Goal: Task Accomplishment & Management: Manage account settings

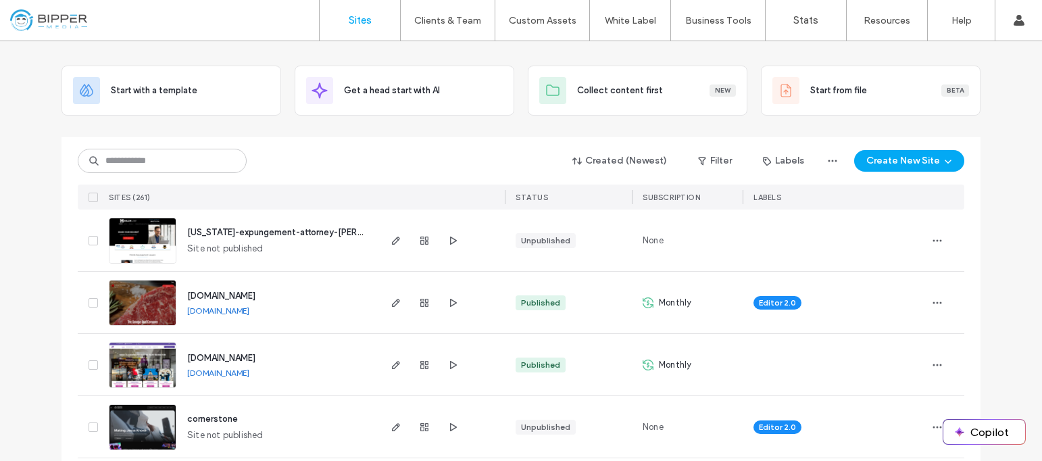
scroll to position [58, 0]
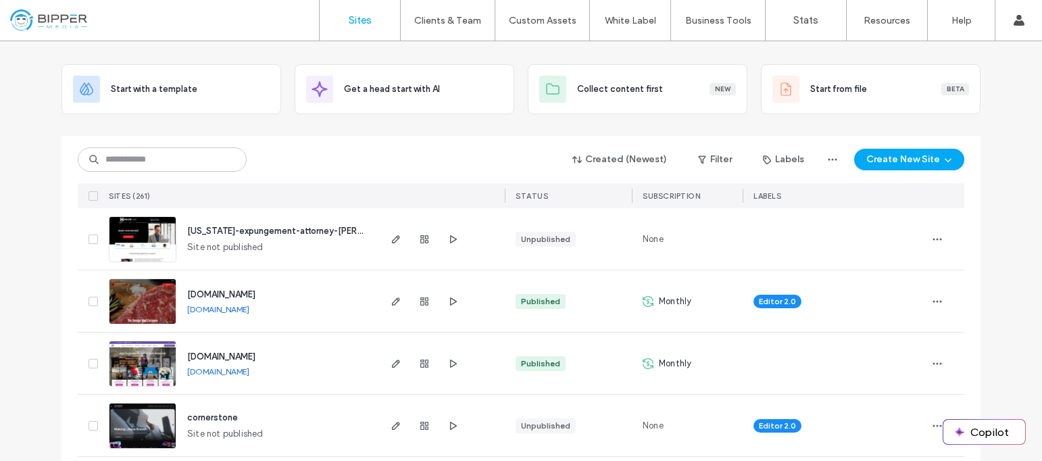
click at [345, 195] on div "SITES (261)" at bounding box center [240, 195] width 274 height 25
click at [196, 162] on input at bounding box center [162, 159] width 169 height 24
type input "*******"
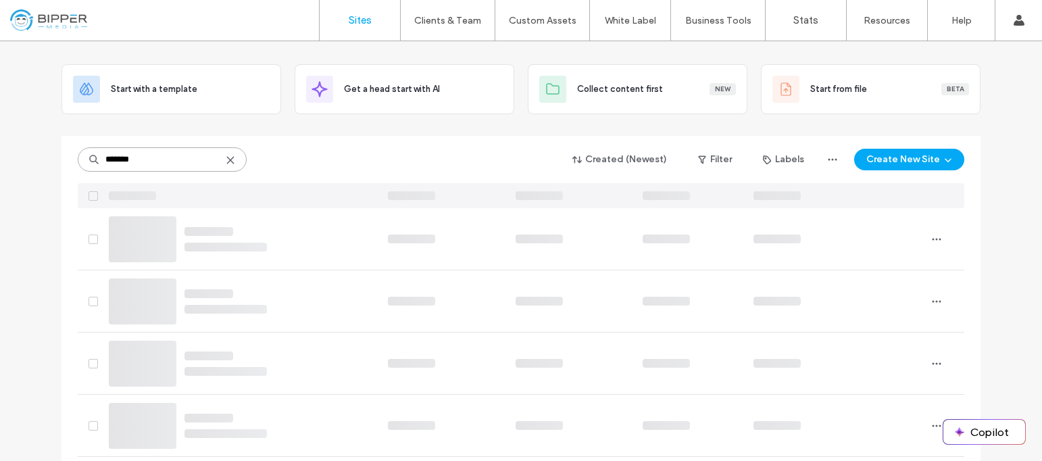
scroll to position [0, 0]
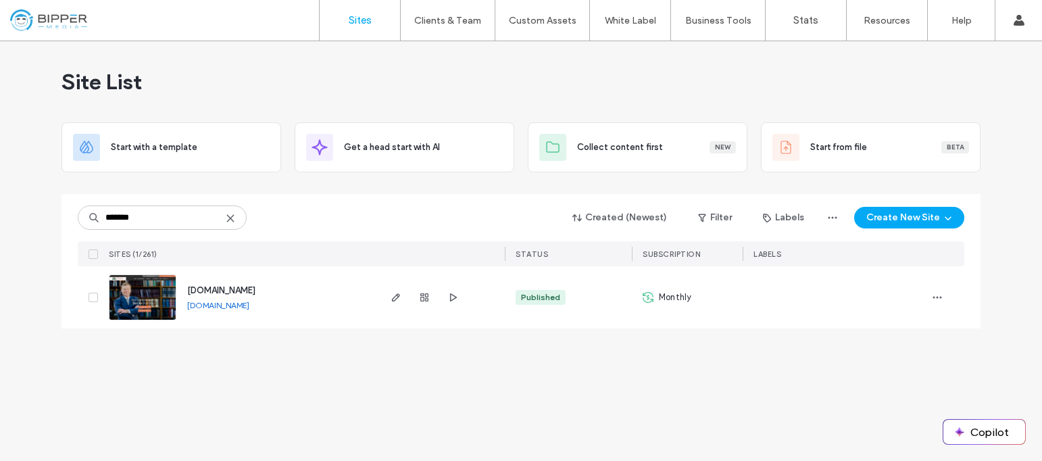
click at [255, 293] on span "[DOMAIN_NAME]" at bounding box center [221, 290] width 68 height 10
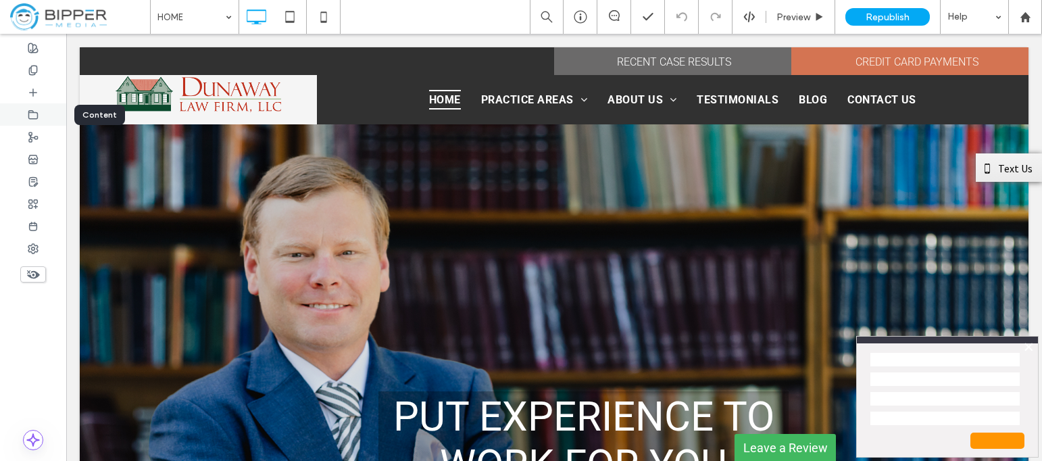
click at [43, 116] on div at bounding box center [33, 114] width 66 height 22
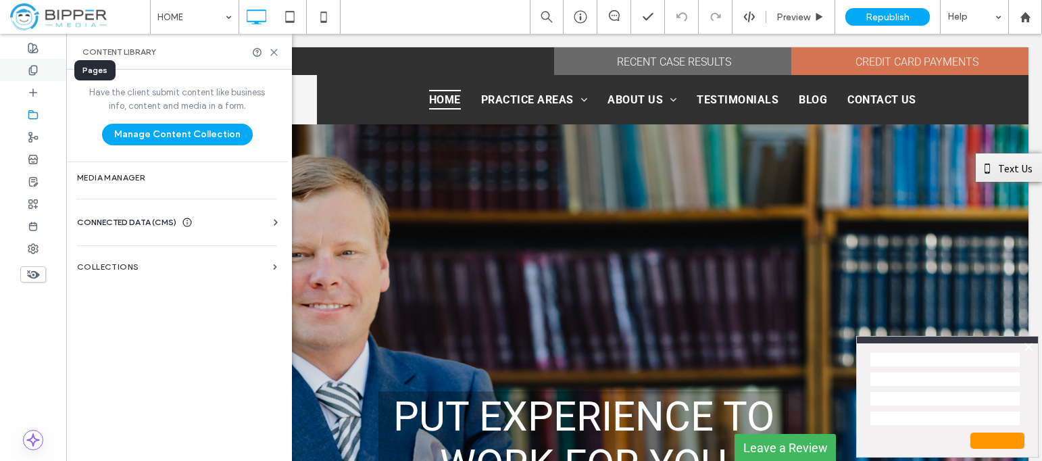
click at [47, 79] on div at bounding box center [33, 70] width 66 height 22
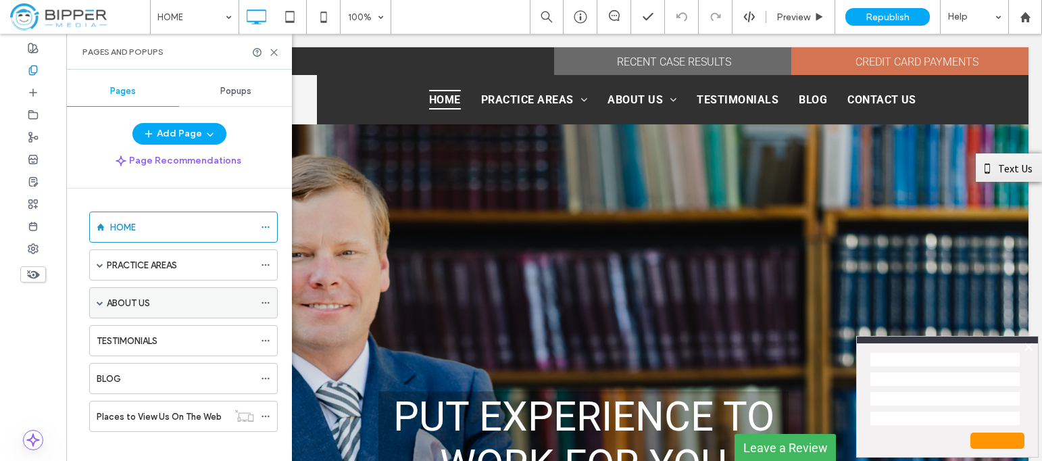
scroll to position [11, 0]
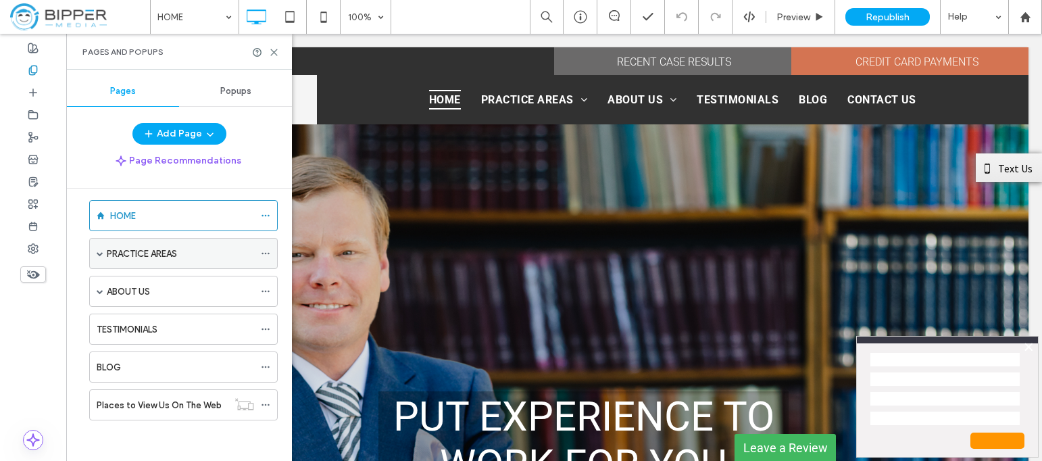
click at [101, 257] on span at bounding box center [100, 254] width 7 height 30
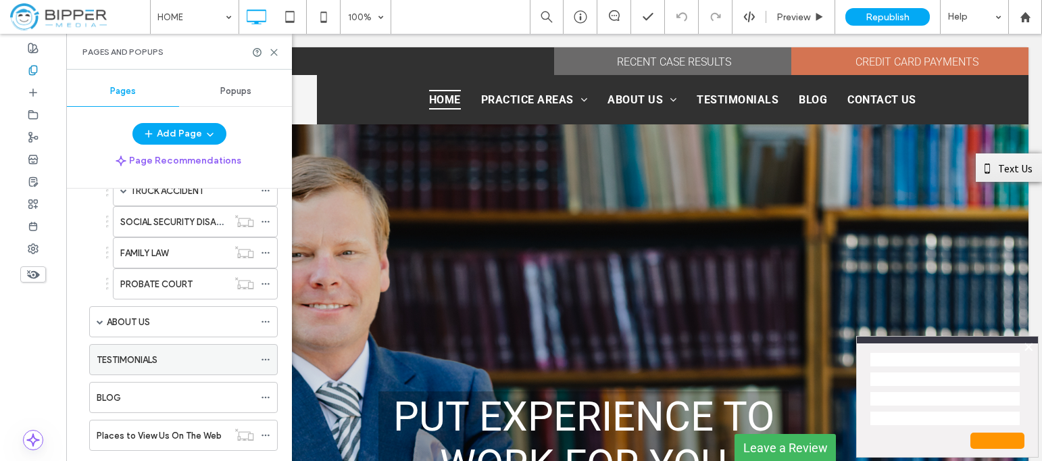
scroll to position [322, 0]
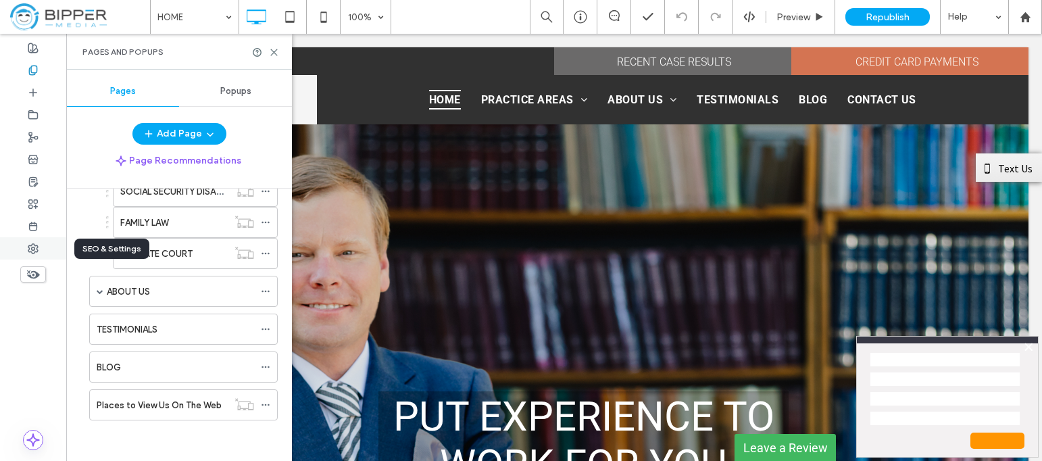
click at [42, 251] on div at bounding box center [33, 248] width 66 height 22
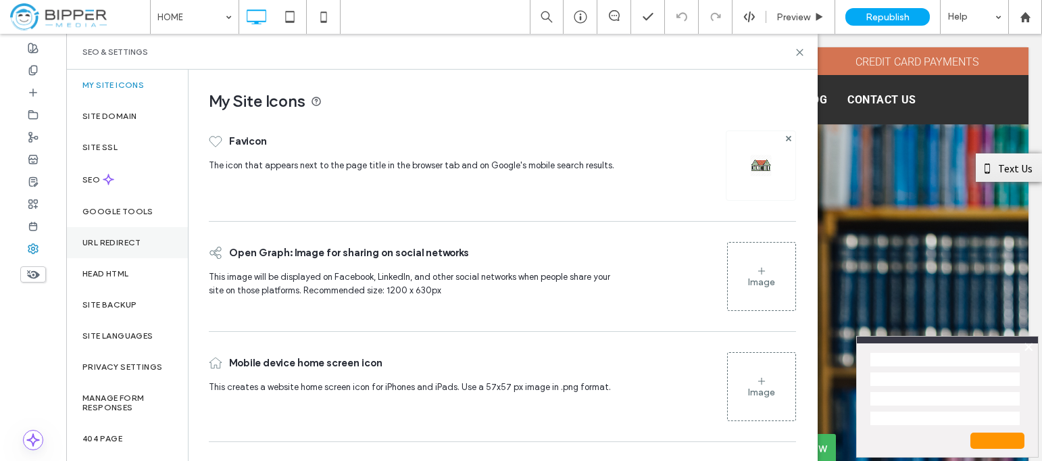
click at [141, 245] on label "URL Redirect" at bounding box center [111, 242] width 59 height 9
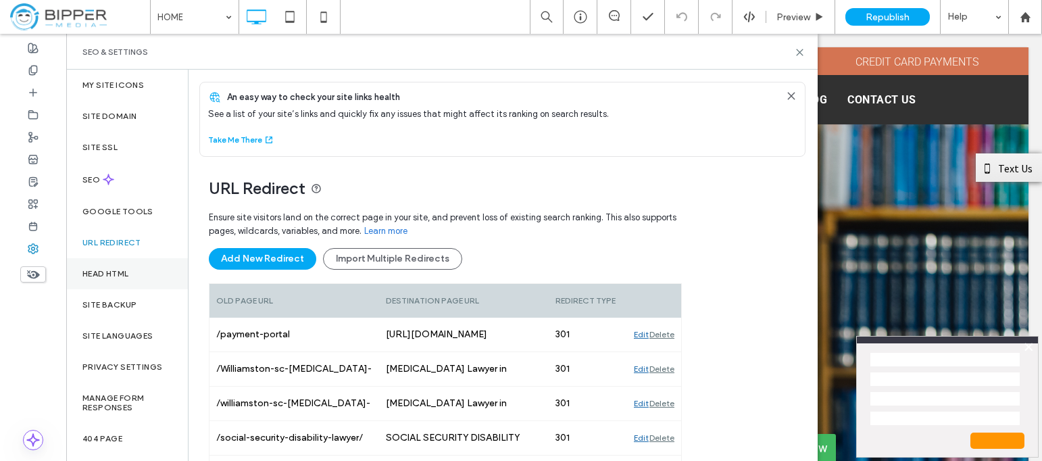
click at [138, 268] on div "Head HTML" at bounding box center [127, 273] width 122 height 31
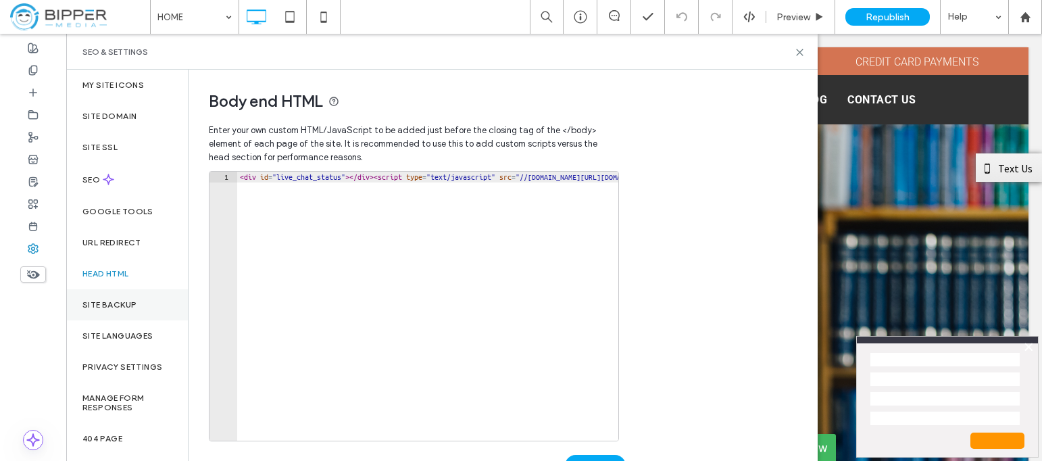
click at [141, 295] on div "Site Backup" at bounding box center [127, 304] width 122 height 31
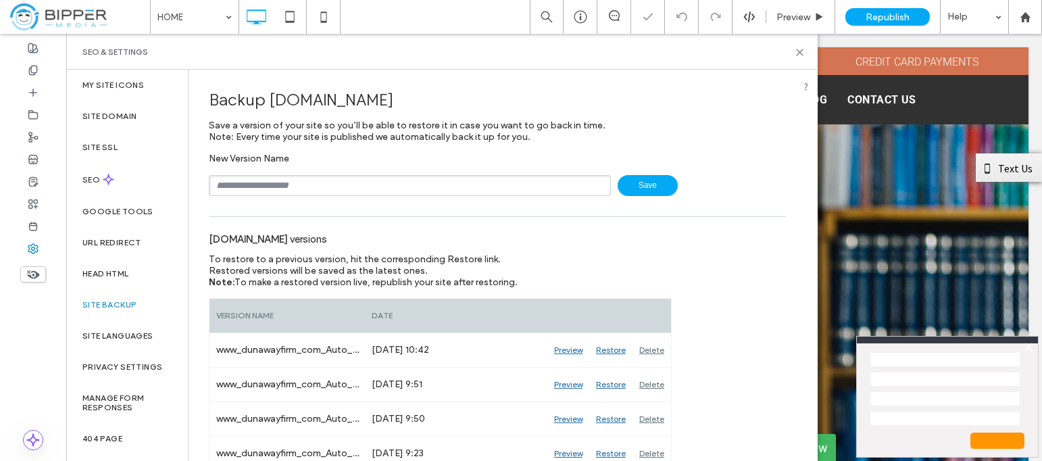
click at [256, 188] on input "text" at bounding box center [410, 185] width 402 height 21
type input "**********"
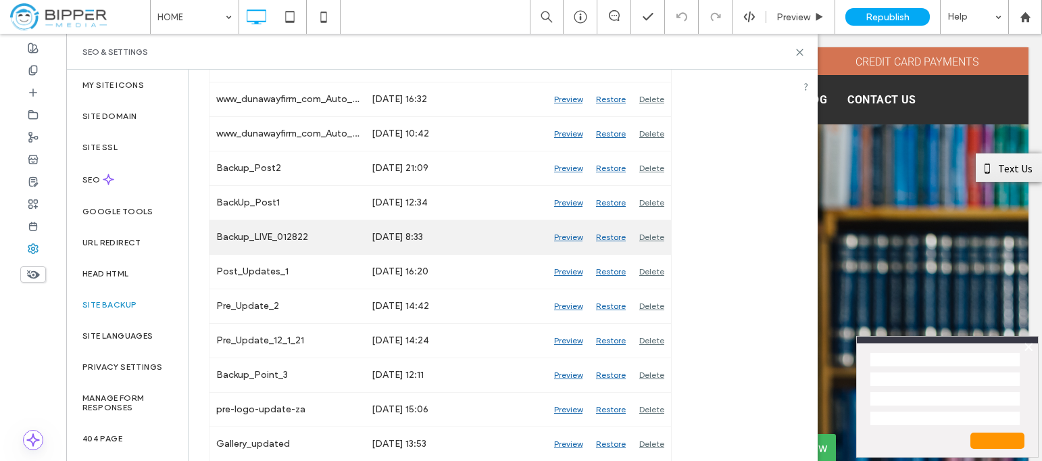
scroll to position [2078, 0]
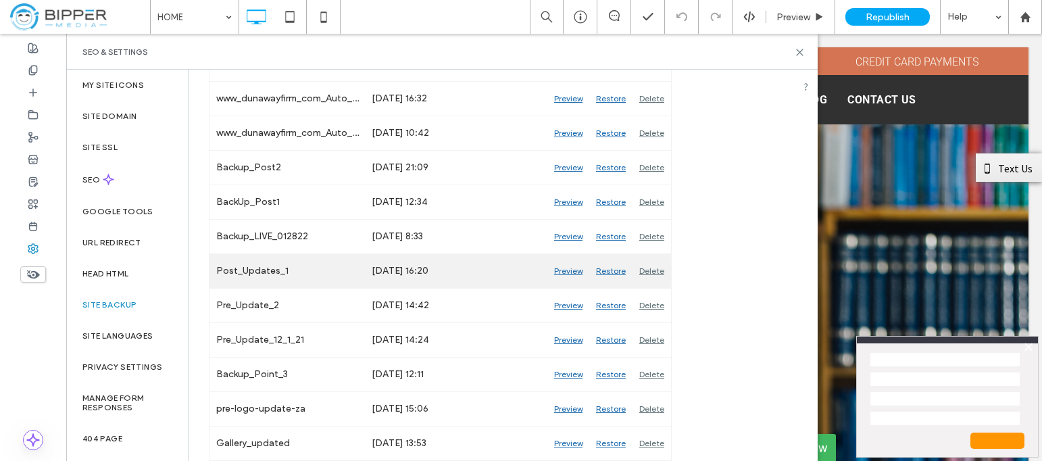
click at [568, 272] on div "Preview" at bounding box center [568, 271] width 42 height 34
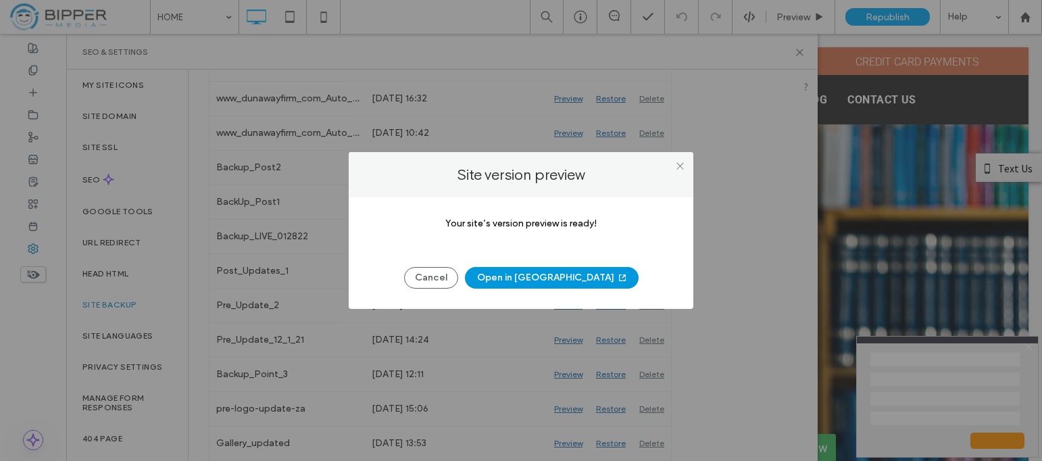
click at [577, 279] on button "Open in New Tab" at bounding box center [552, 278] width 174 height 22
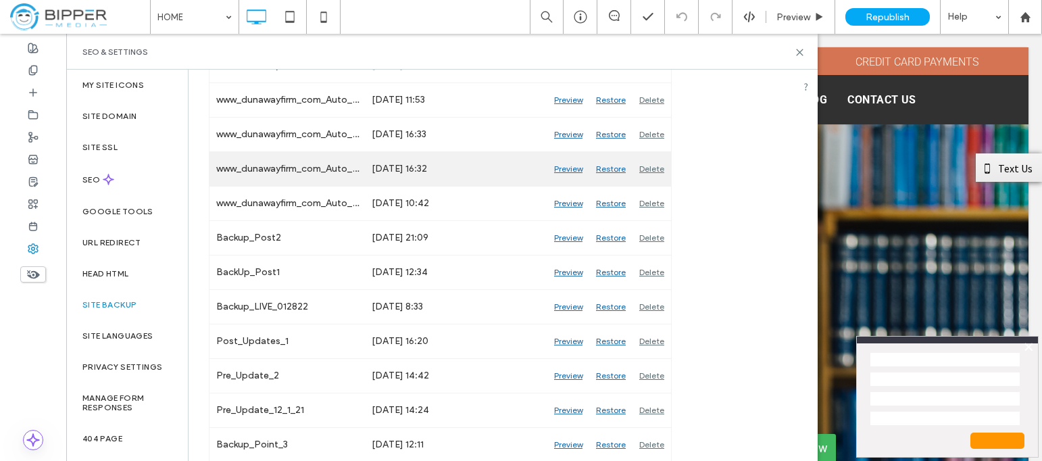
scroll to position [2009, 0]
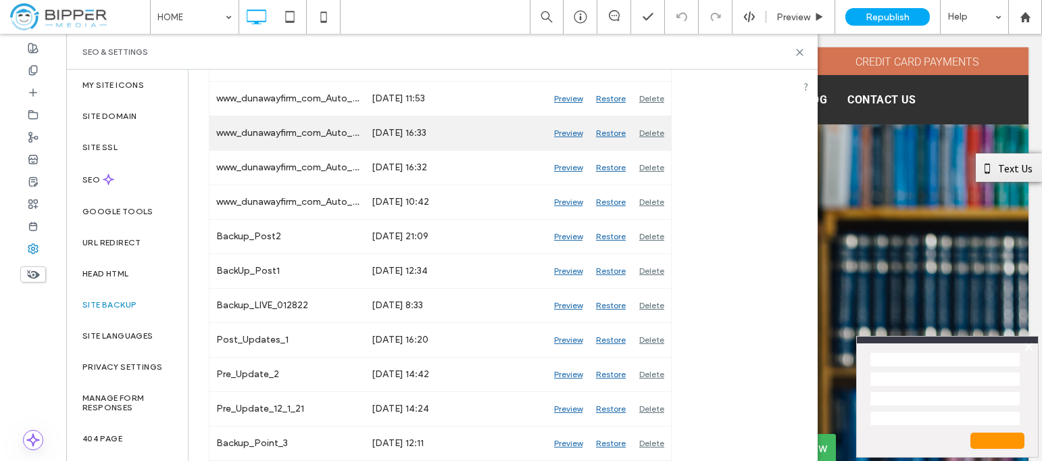
click at [572, 132] on div "Preview" at bounding box center [568, 133] width 42 height 34
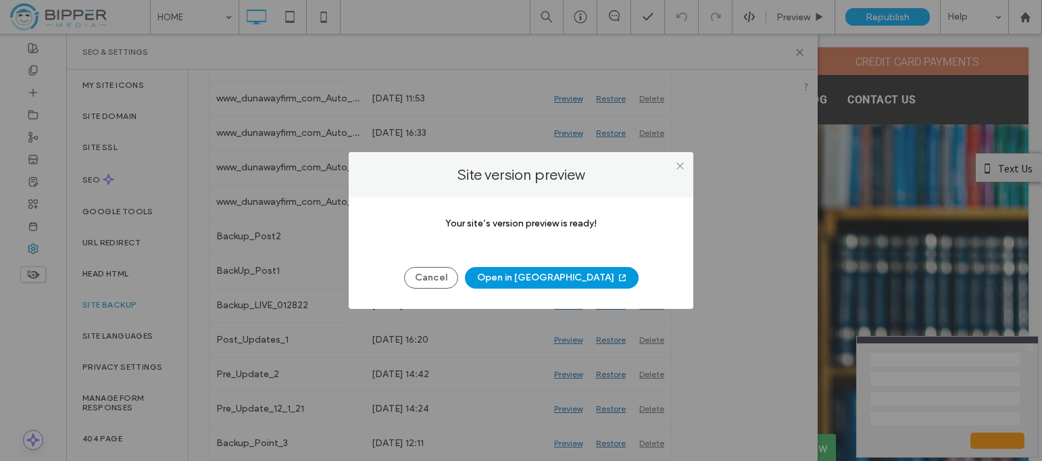
click at [570, 277] on button "Open in New Tab" at bounding box center [552, 278] width 174 height 22
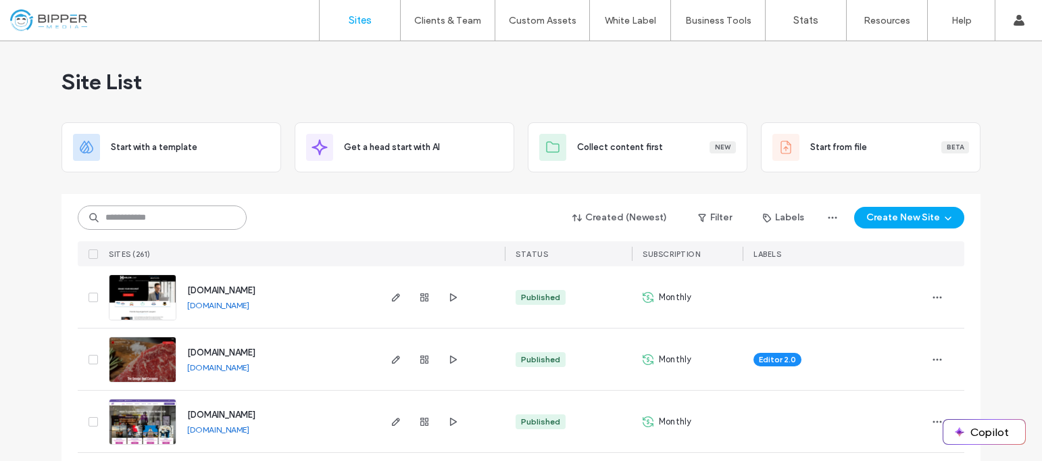
drag, startPoint x: 118, startPoint y: 226, endPoint x: 95, endPoint y: 222, distance: 23.2
click at [116, 226] on input at bounding box center [162, 217] width 169 height 24
type input "*******"
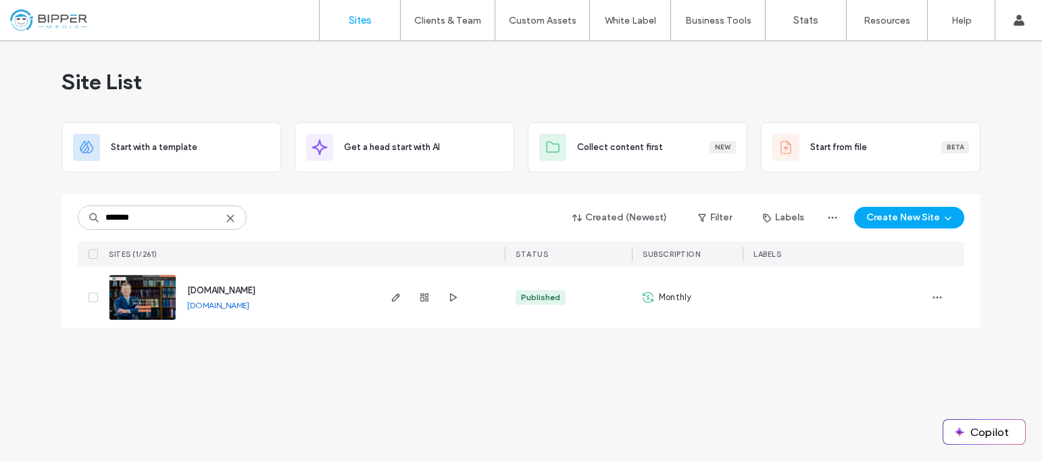
click at [251, 286] on span "[DOMAIN_NAME]" at bounding box center [221, 290] width 68 height 10
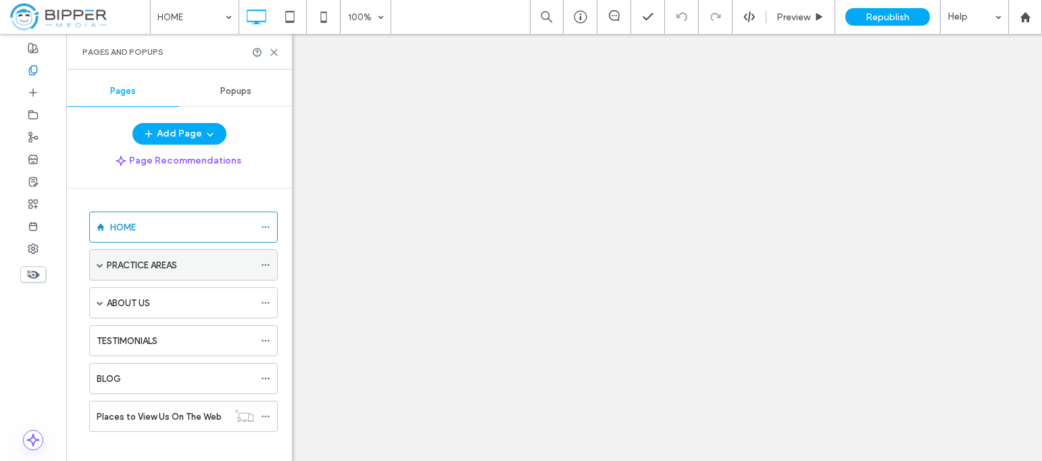
click at [101, 261] on span at bounding box center [100, 264] width 7 height 7
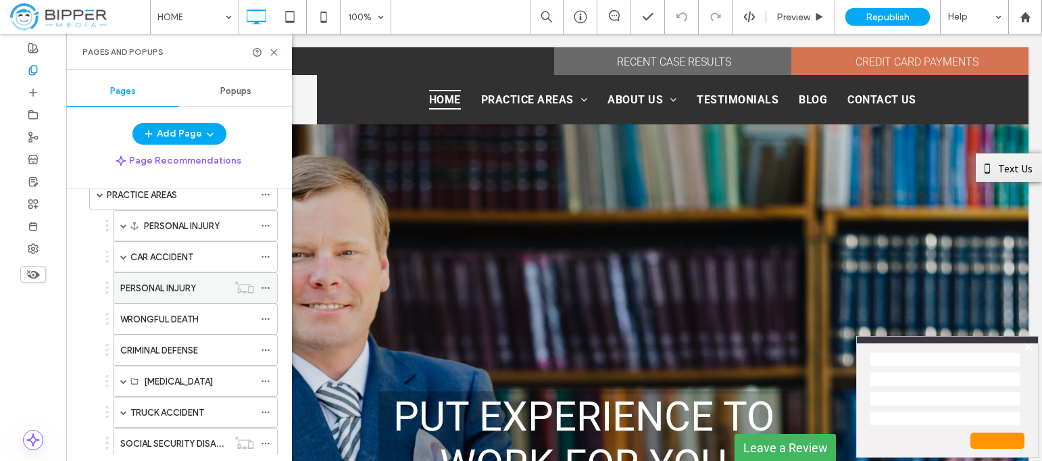
scroll to position [92, 0]
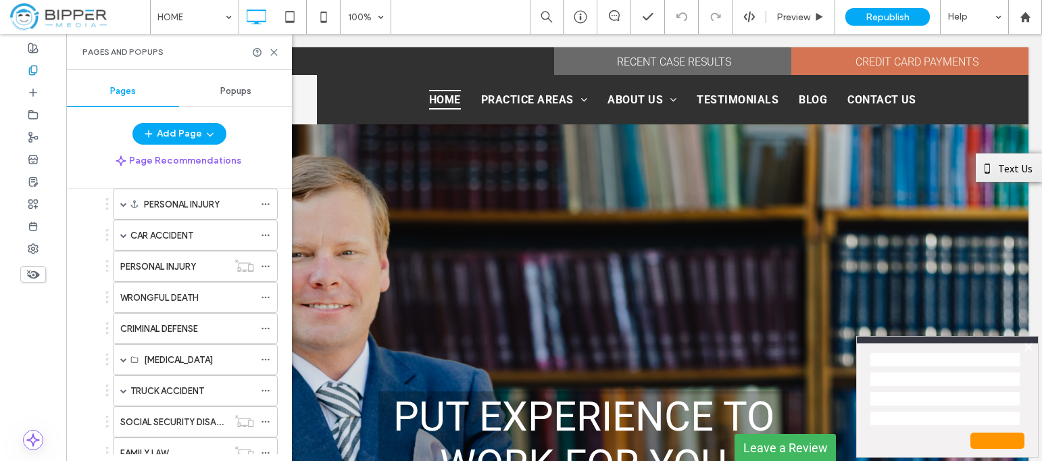
click at [222, 301] on div "WRONGFUL DEATH" at bounding box center [187, 298] width 134 height 14
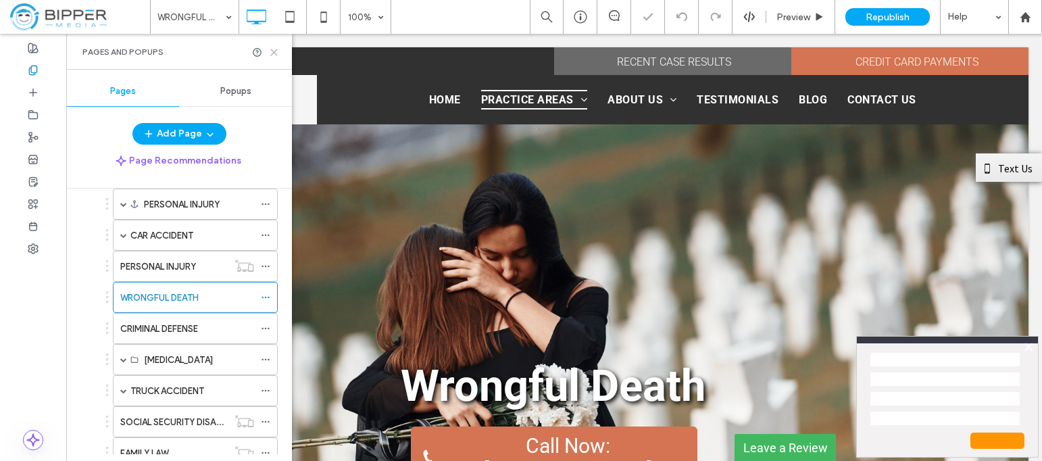
click at [270, 53] on icon at bounding box center [274, 52] width 10 height 10
